Goal: Find specific page/section: Find specific page/section

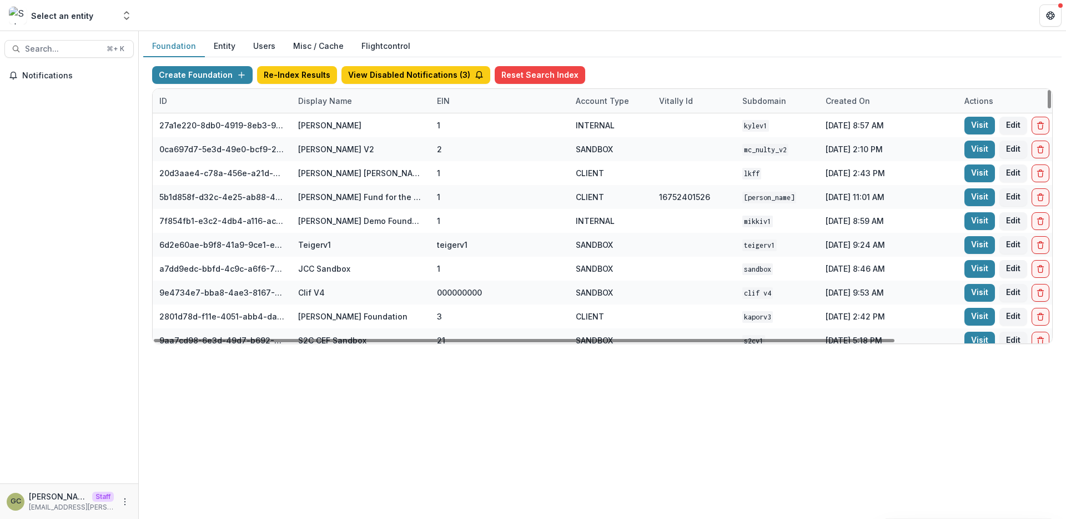
click at [309, 108] on div "Display Name" at bounding box center [361, 101] width 139 height 24
click at [322, 123] on input at bounding box center [360, 126] width 133 height 18
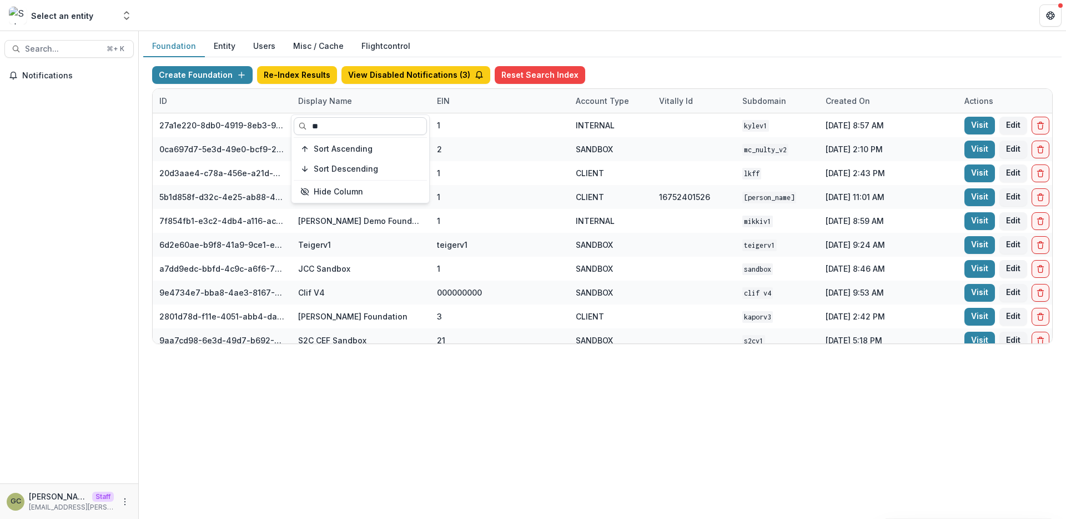
type input "*"
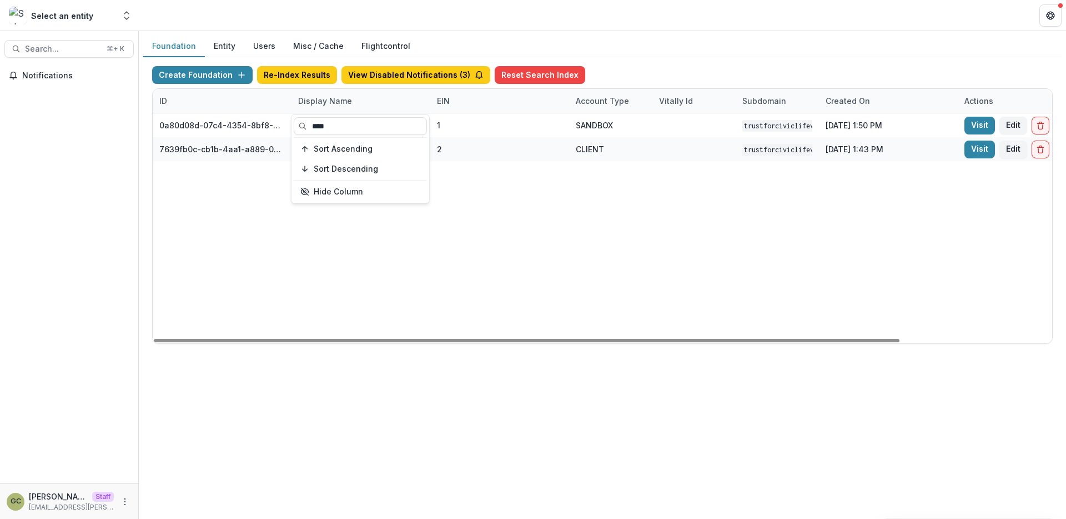
type input "****"
click at [510, 197] on div "0a80d08d-07c4-4354-8bf8-8d7fe75b5ecf Trust For Civic Life v1 1 SANDBOX trustfor…" at bounding box center [694, 228] width 1083 height 230
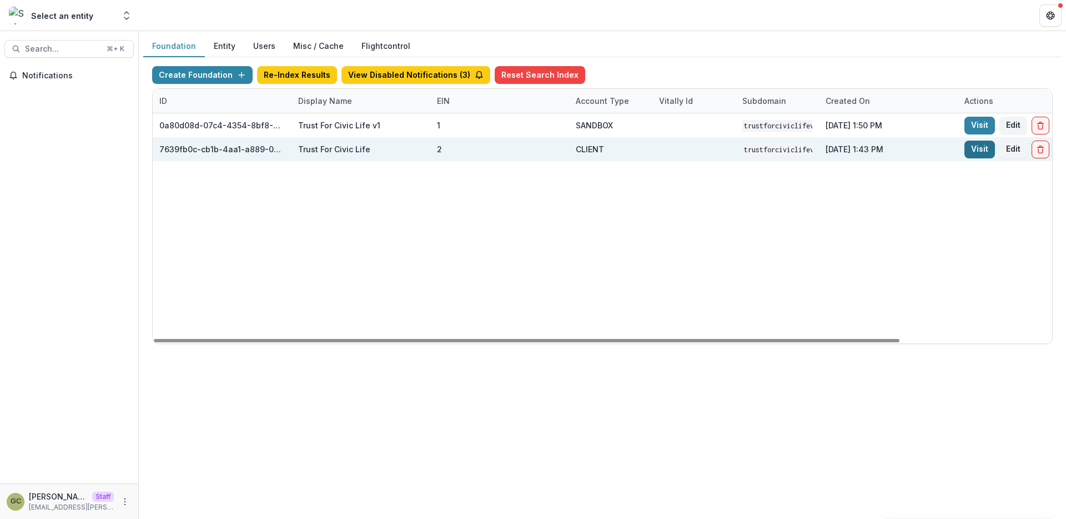
click at [979, 153] on link "Visit" at bounding box center [980, 150] width 31 height 18
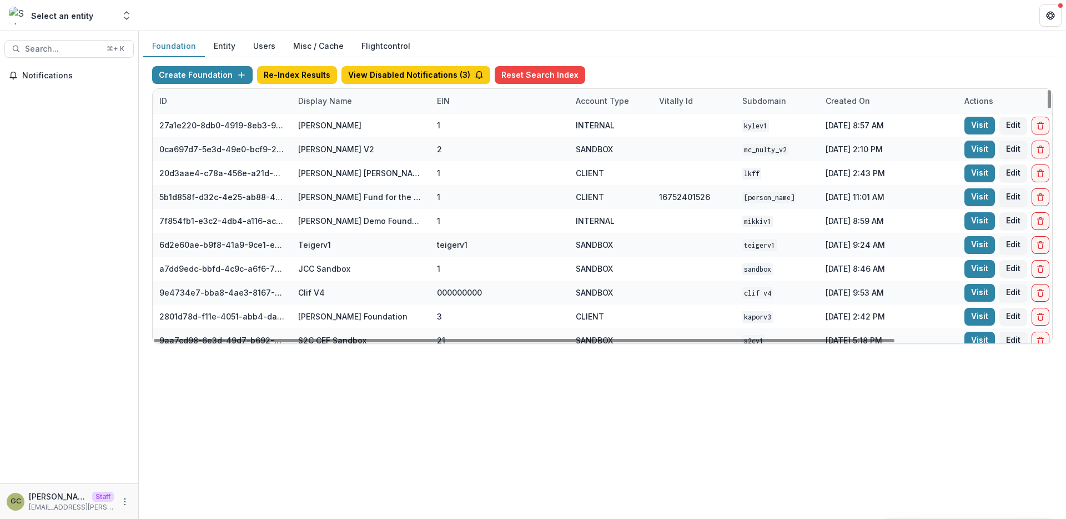
click at [333, 98] on div "Display Name" at bounding box center [325, 101] width 67 height 12
click at [323, 122] on input at bounding box center [360, 126] width 133 height 18
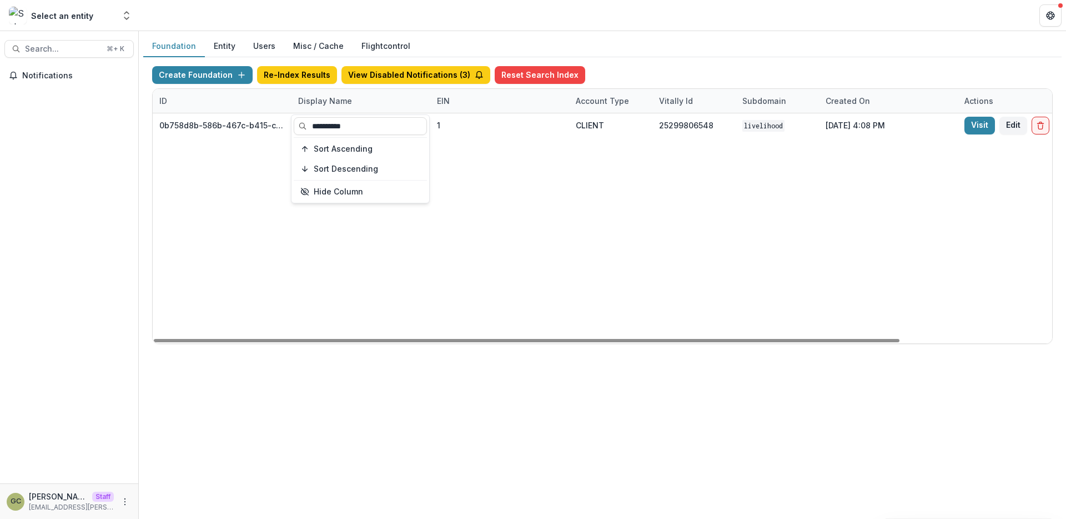
type input "**********"
click at [388, 387] on div "Foundation Entity Users Misc / Cache Flightcontrol Create Foundation Re-Index R…" at bounding box center [603, 275] width 928 height 488
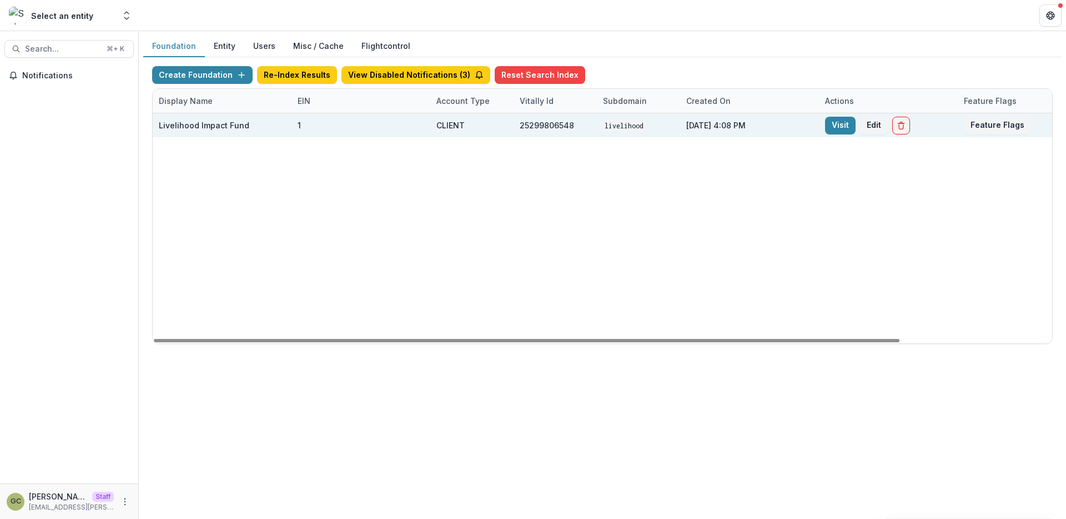
scroll to position [0, 183]
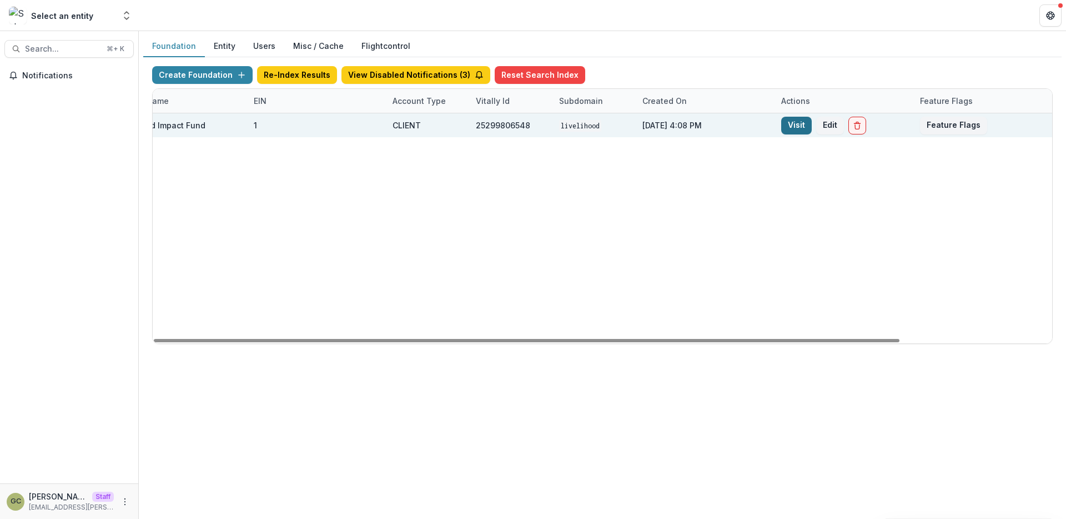
click at [801, 131] on link "Visit" at bounding box center [796, 126] width 31 height 18
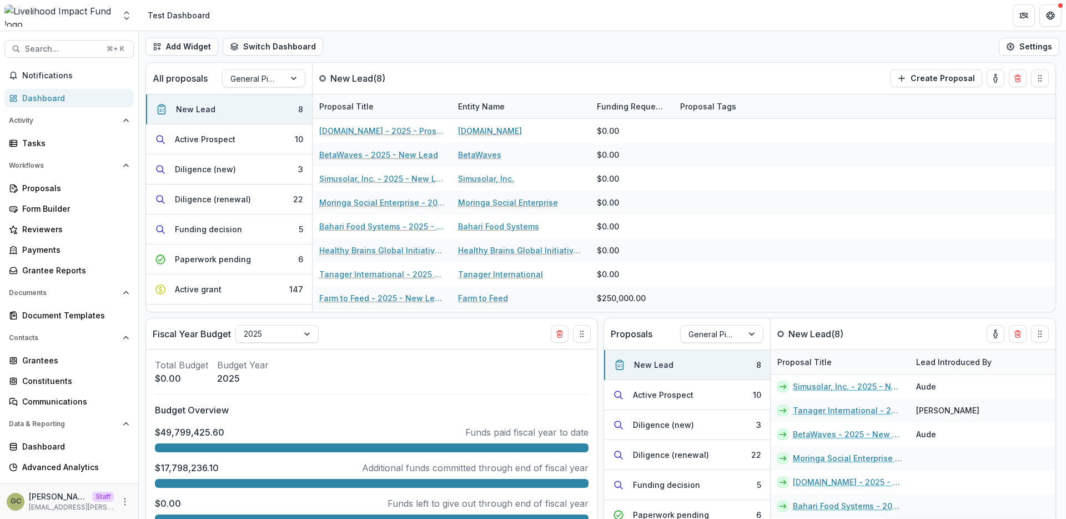
scroll to position [13, 0]
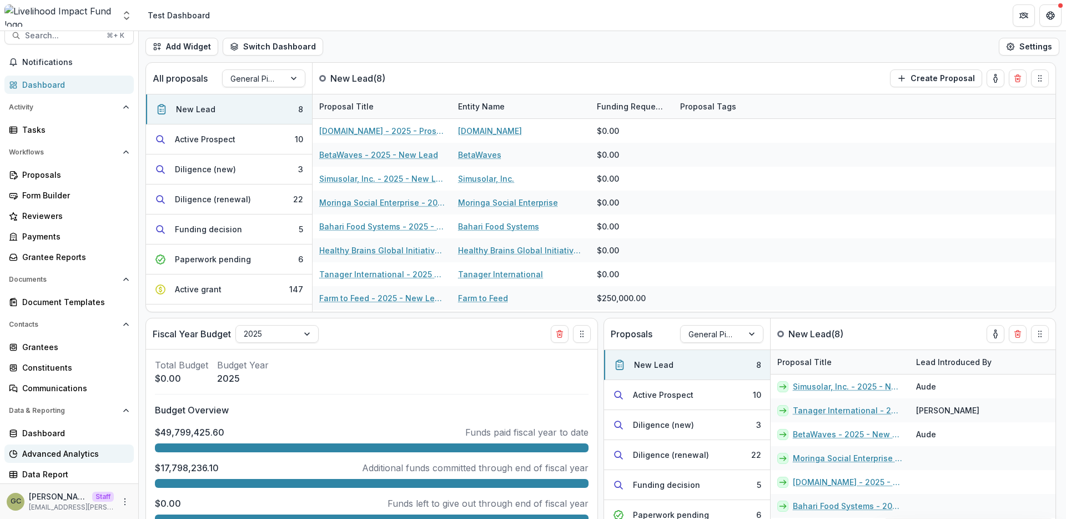
click at [61, 455] on div "Advanced Analytics" at bounding box center [73, 454] width 103 height 12
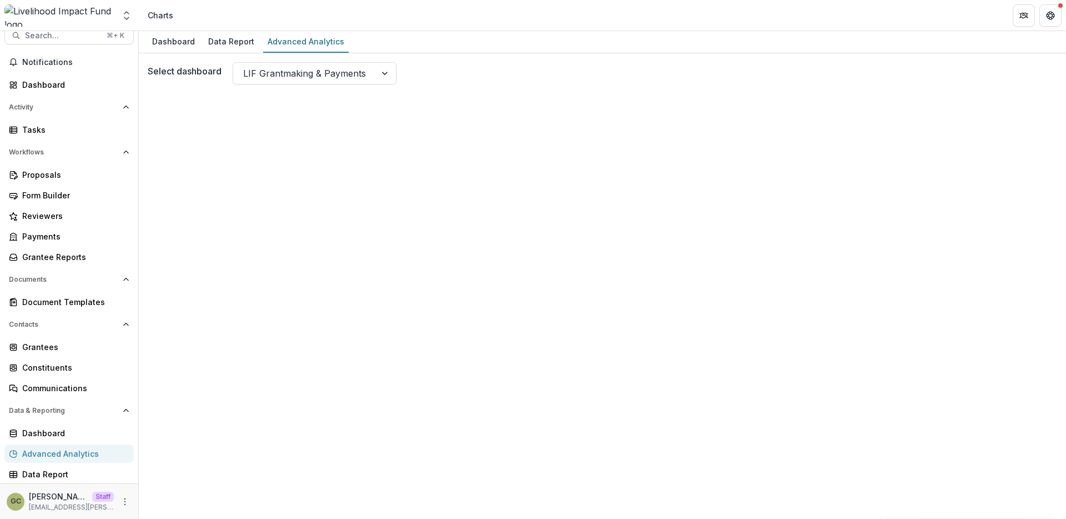
click at [473, 80] on div "Select dashboard LIF Grantmaking & Payments" at bounding box center [603, 73] width 910 height 22
click at [219, 41] on div "Data Report" at bounding box center [231, 41] width 55 height 16
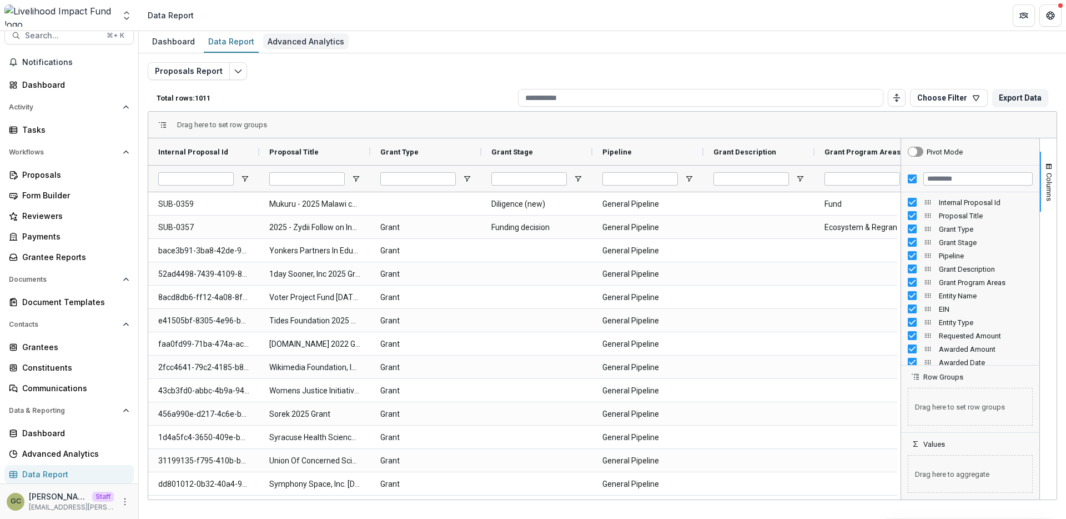
click at [293, 42] on div "Advanced Analytics" at bounding box center [306, 41] width 86 height 16
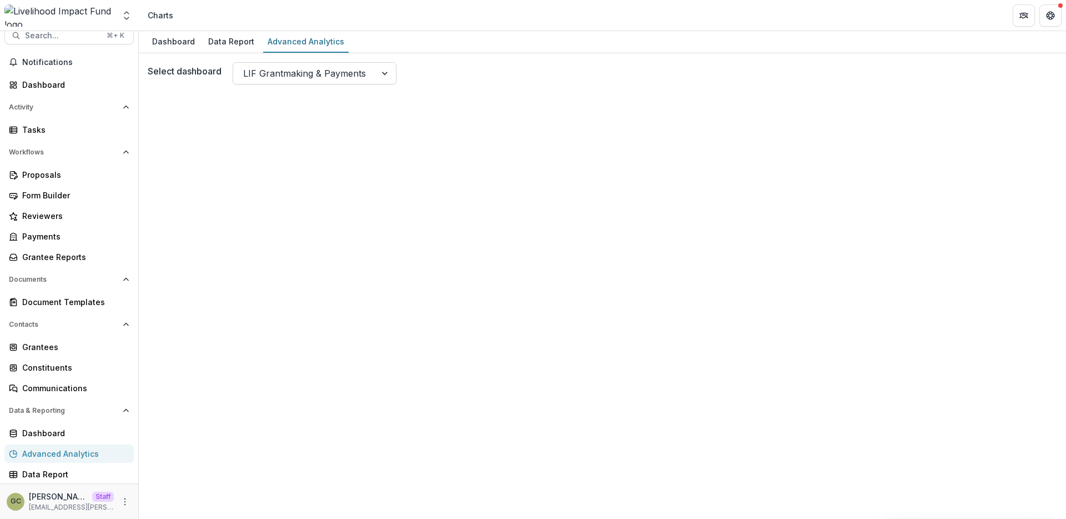
click at [384, 83] on div at bounding box center [386, 73] width 20 height 21
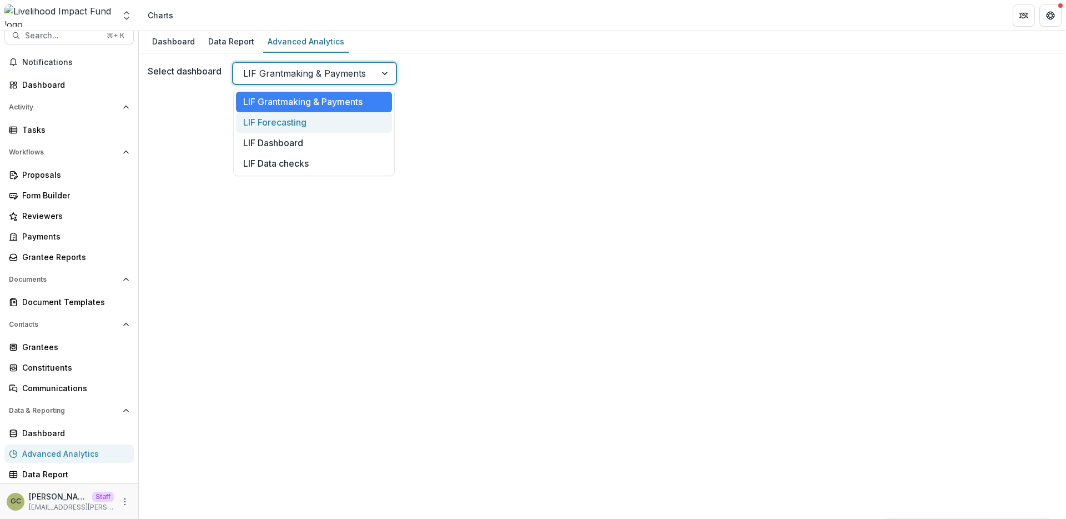
click at [332, 124] on div "LIF Forecasting" at bounding box center [314, 122] width 156 height 21
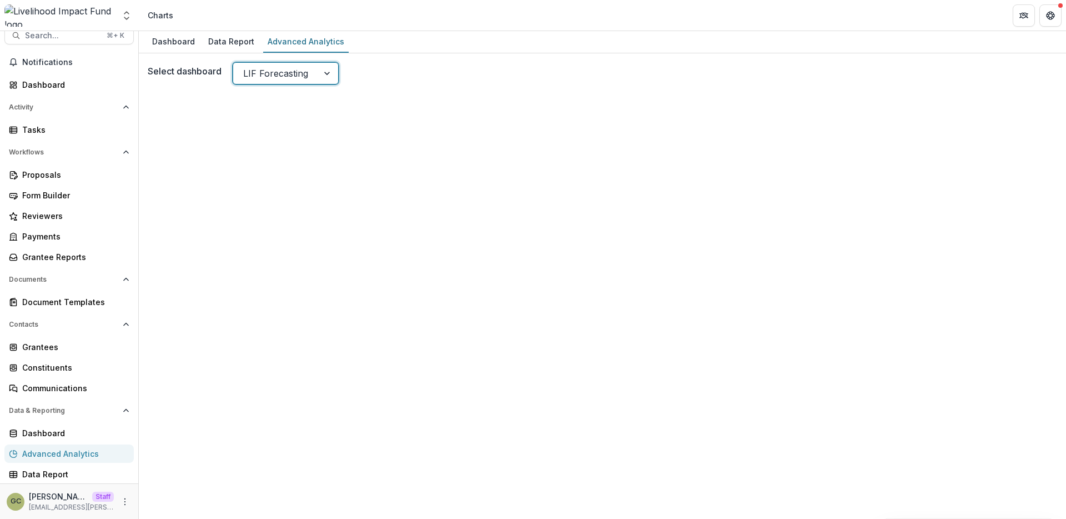
scroll to position [27, 0]
